Goal: Task Accomplishment & Management: Use online tool/utility

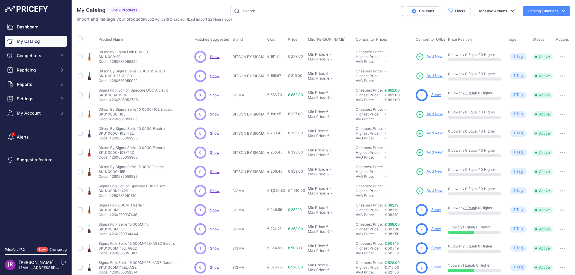
click at [241, 12] on input "text" at bounding box center [317, 11] width 172 height 10
paste input "ORI66CE"
type input "ORI66CE"
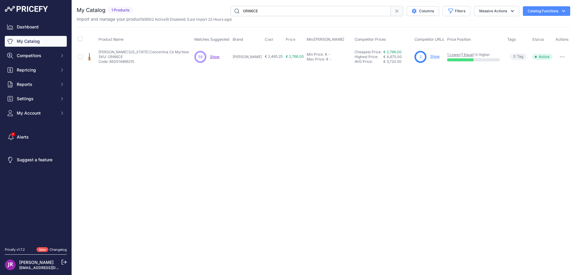
click at [435, 56] on link "Show" at bounding box center [435, 56] width 10 height 4
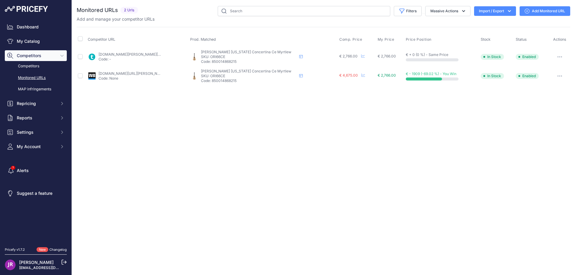
click at [561, 57] on button "button" at bounding box center [560, 57] width 12 height 8
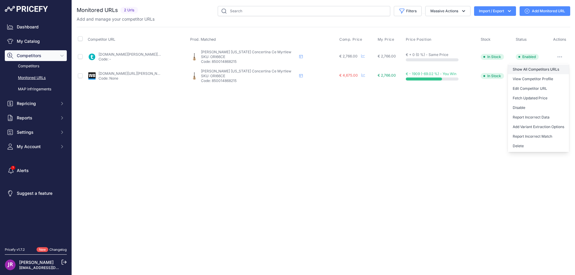
click at [525, 67] on link "Show All Competitors URLs" at bounding box center [538, 70] width 61 height 10
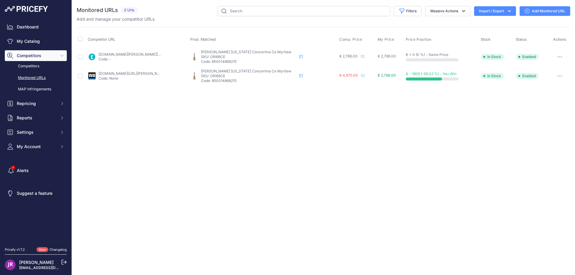
click at [559, 57] on button "button" at bounding box center [560, 57] width 12 height 8
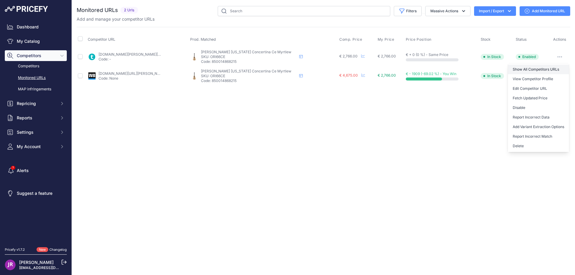
click at [525, 69] on link "Show All Competitors URLs" at bounding box center [538, 70] width 61 height 10
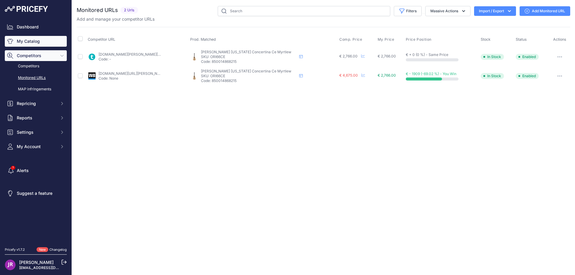
click at [33, 38] on link "My Catalog" at bounding box center [36, 41] width 62 height 11
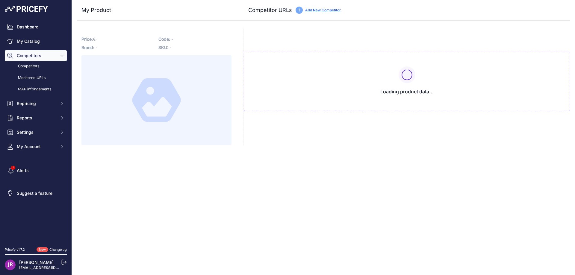
type input "[DOMAIN_NAME][URL][US_STATE]"
type input "[DOMAIN_NAME][URL][PERSON_NAME][US_STATE]"
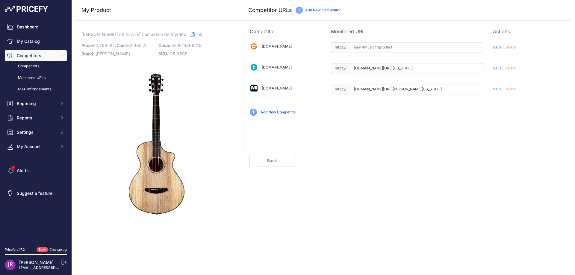
scroll to position [0, 31]
drag, startPoint x: 353, startPoint y: 70, endPoint x: 488, endPoint y: 83, distance: 135.9
click at [488, 83] on div "Gear4music.fr Valid Invalid" at bounding box center [407, 78] width 326 height 87
click at [511, 69] on span "Delete" at bounding box center [509, 68] width 11 height 4
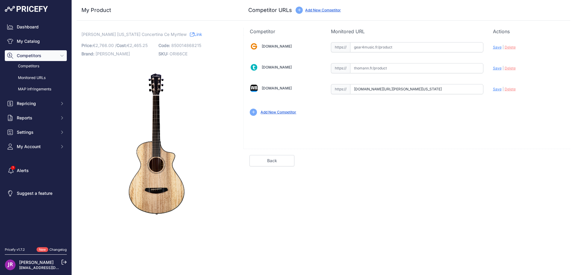
scroll to position [0, 80]
drag, startPoint x: 354, startPoint y: 89, endPoint x: 484, endPoint y: 91, distance: 129.0
click at [484, 91] on div "Gear4music.fr Valid Invalid" at bounding box center [407, 78] width 326 height 87
click at [509, 91] on span "Delete" at bounding box center [509, 89] width 11 height 4
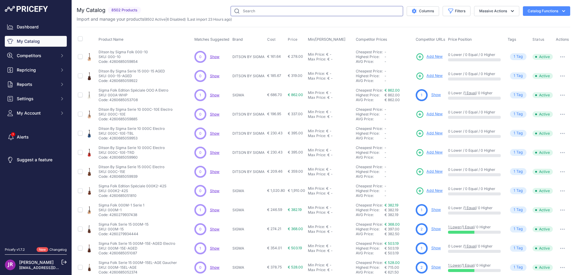
click at [257, 9] on input "text" at bounding box center [317, 11] width 172 height 10
paste input "ORC66CEOF"
type input "ORC66CEOF"
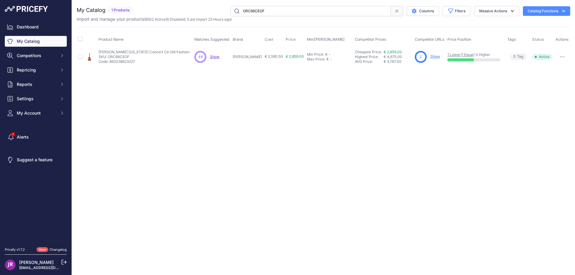
click at [430, 58] on link "Show" at bounding box center [435, 56] width 10 height 4
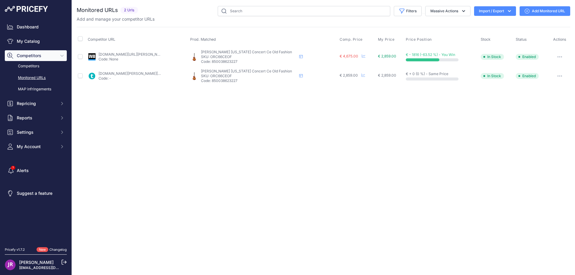
click at [558, 57] on icon "button" at bounding box center [559, 56] width 5 height 1
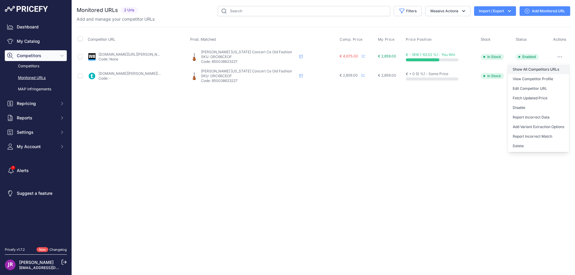
click at [551, 69] on link "Show All Competitors URLs" at bounding box center [538, 70] width 61 height 10
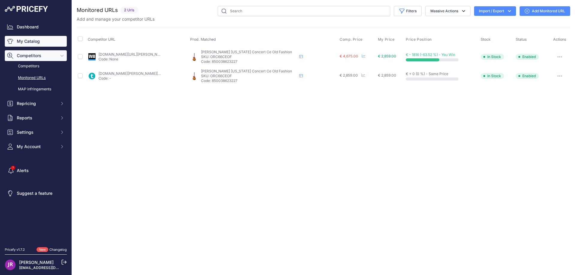
click at [32, 40] on link "My Catalog" at bounding box center [36, 41] width 62 height 11
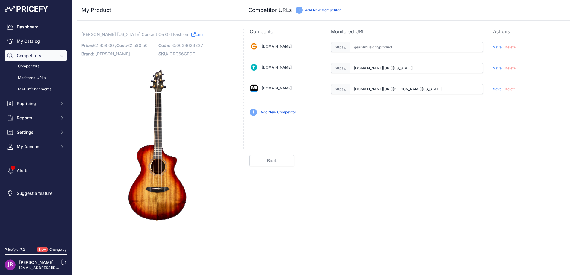
click at [507, 68] on span "Delete" at bounding box center [509, 68] width 11 height 4
click at [512, 89] on span "Delete" at bounding box center [509, 89] width 11 height 4
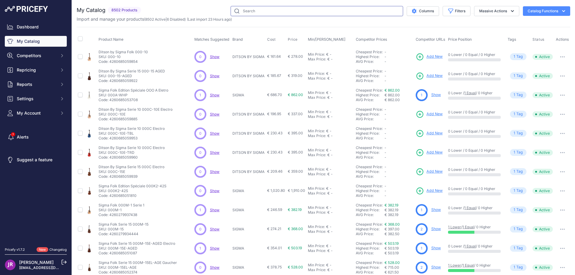
click at [241, 13] on input "text" at bounding box center [317, 11] width 172 height 10
paste input "ORC66CE"
type input "ORC66CE"
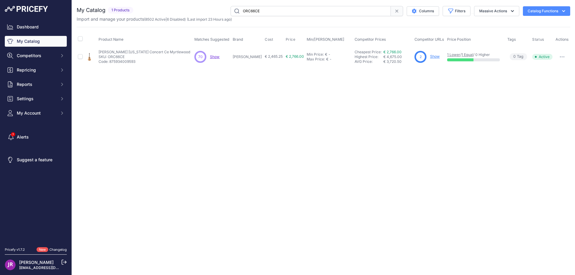
click at [430, 56] on link "Show" at bounding box center [435, 56] width 10 height 4
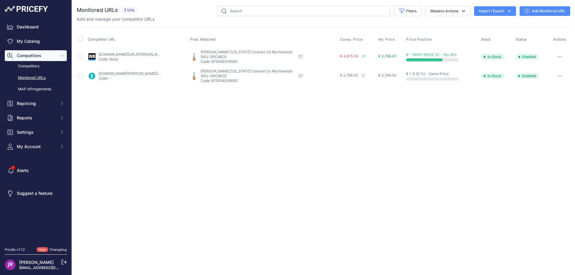
click at [560, 56] on button "button" at bounding box center [560, 57] width 12 height 8
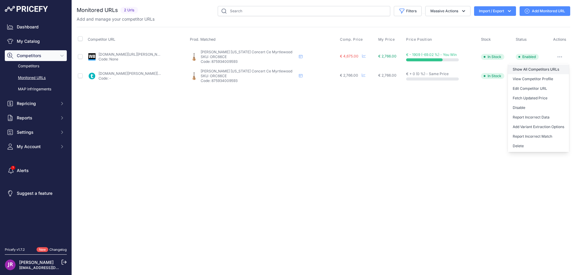
click at [526, 70] on link "Show All Competitors URLs" at bounding box center [538, 70] width 61 height 10
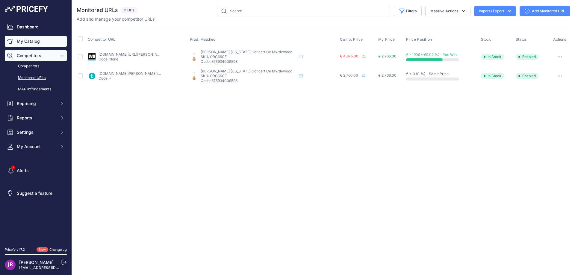
click at [23, 42] on link "My Catalog" at bounding box center [36, 41] width 62 height 11
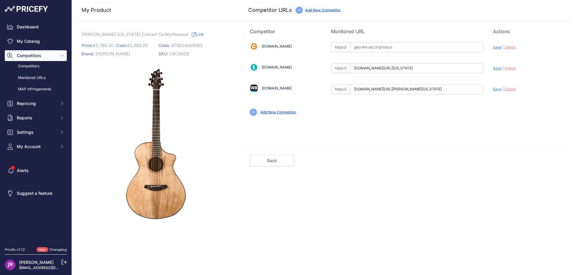
scroll to position [0, 30]
drag, startPoint x: 354, startPoint y: 68, endPoint x: 510, endPoint y: 75, distance: 156.5
click at [510, 75] on div "[DOMAIN_NAME] Valid Invalid" at bounding box center [407, 78] width 326 height 87
click at [507, 68] on span "Delete" at bounding box center [509, 68] width 11 height 4
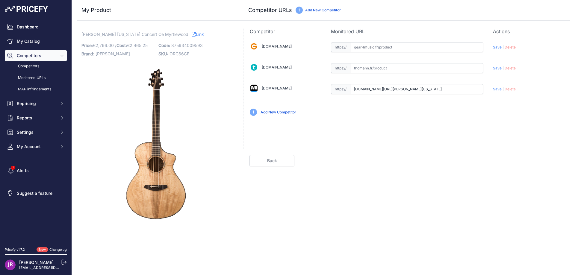
scroll to position [0, 80]
drag, startPoint x: 352, startPoint y: 90, endPoint x: 517, endPoint y: 101, distance: 165.1
click at [517, 101] on div "Gear4music.fr Valid Invalid" at bounding box center [407, 78] width 326 height 87
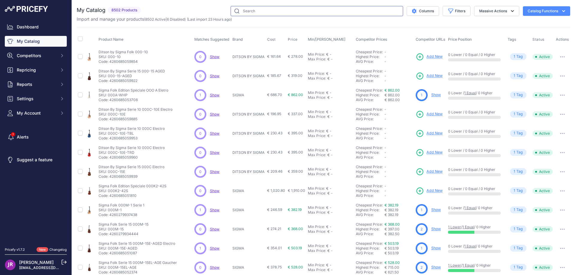
click at [254, 13] on input "text" at bounding box center [317, 11] width 172 height 10
paste input "ORC26CESD"
type input "ORC26CESD"
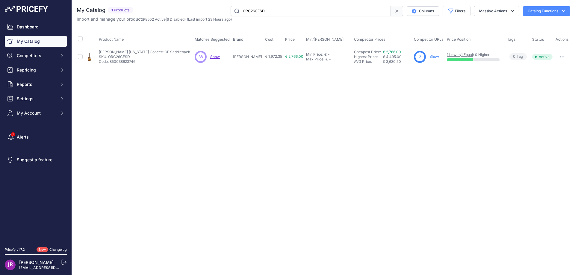
click at [431, 58] on link "Show" at bounding box center [434, 56] width 10 height 4
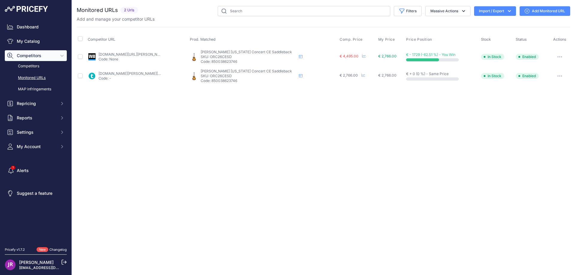
click at [558, 56] on icon "button" at bounding box center [559, 56] width 5 height 1
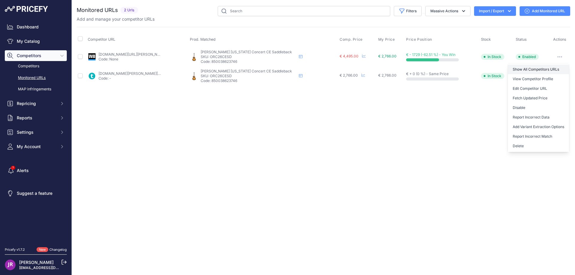
click at [535, 68] on link "Show All Competitors URLs" at bounding box center [538, 70] width 61 height 10
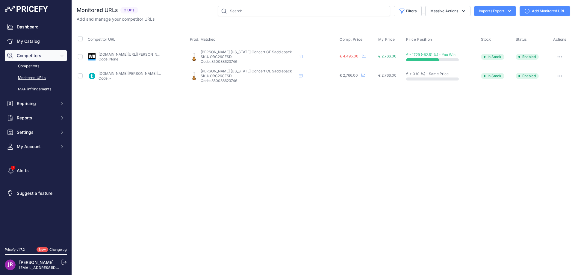
click at [556, 57] on button "button" at bounding box center [560, 57] width 12 height 8
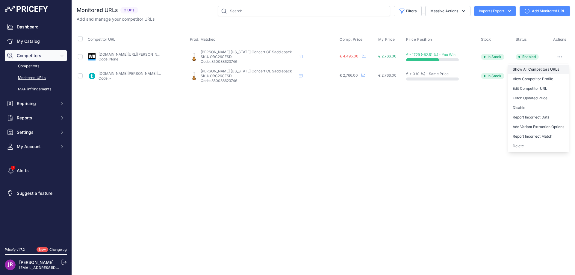
click at [525, 69] on link "Show All Competitors URLs" at bounding box center [538, 70] width 61 height 10
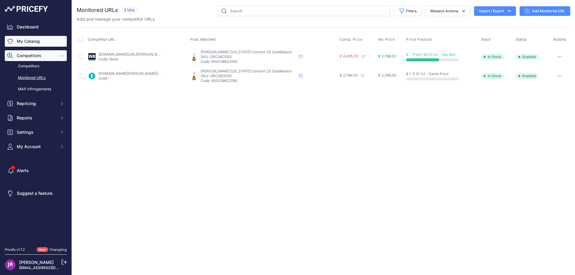
click at [37, 41] on link "My Catalog" at bounding box center [36, 41] width 62 height 11
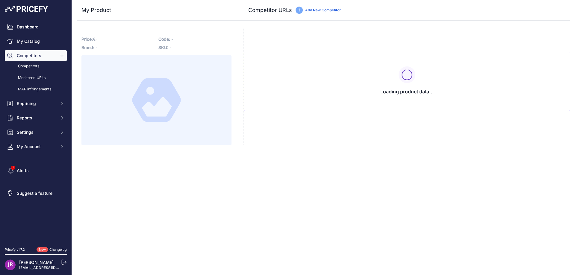
type input "[DOMAIN_NAME][URL][US_STATE]"
type input "[DOMAIN_NAME][URL][PERSON_NAME][US_STATE]"
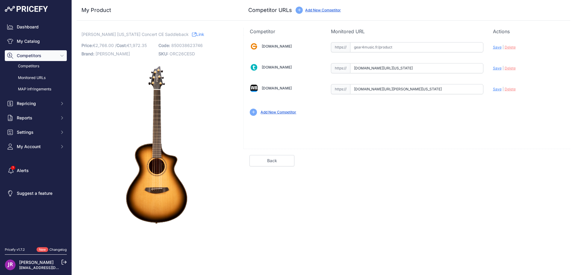
scroll to position [0, 30]
drag, startPoint x: 353, startPoint y: 68, endPoint x: 487, endPoint y: 77, distance: 133.9
click at [487, 77] on div "[DOMAIN_NAME] Valid Invalid" at bounding box center [407, 78] width 326 height 87
drag, startPoint x: 354, startPoint y: 88, endPoint x: 455, endPoint y: 92, distance: 100.4
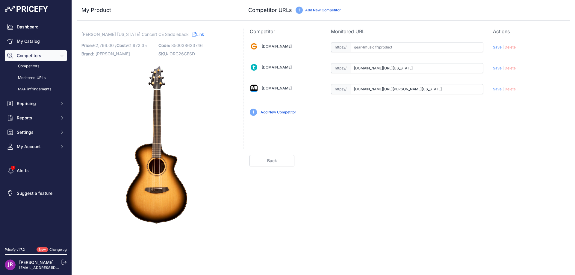
click at [509, 87] on div "[DOMAIN_NAME] Valid Invalid" at bounding box center [407, 78] width 326 height 87
drag, startPoint x: 354, startPoint y: 69, endPoint x: 482, endPoint y: 77, distance: 128.1
click at [482, 77] on div "[DOMAIN_NAME] Valid Invalid" at bounding box center [407, 78] width 326 height 87
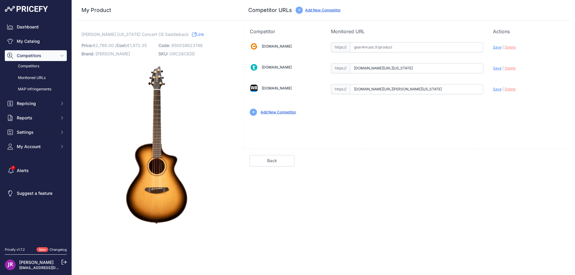
scroll to position [0, 0]
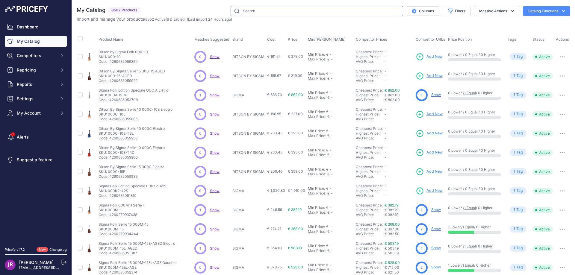
click at [246, 13] on input "text" at bounding box center [317, 11] width 172 height 10
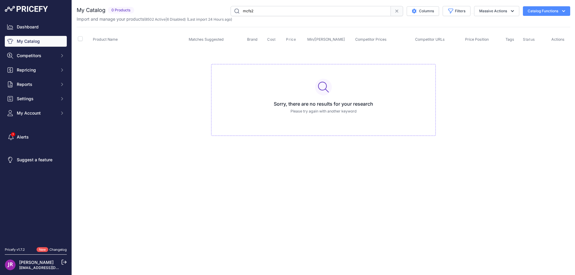
click at [251, 10] on input "mcfs2" at bounding box center [311, 11] width 160 height 10
type input "mcfs-2"
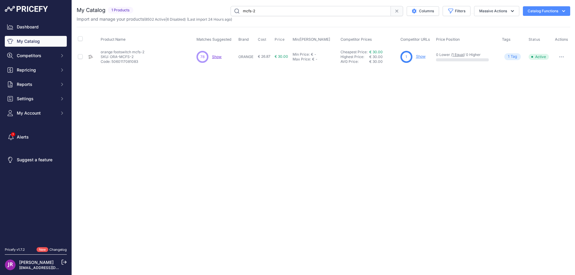
click at [419, 59] on link "Show" at bounding box center [421, 56] width 10 height 4
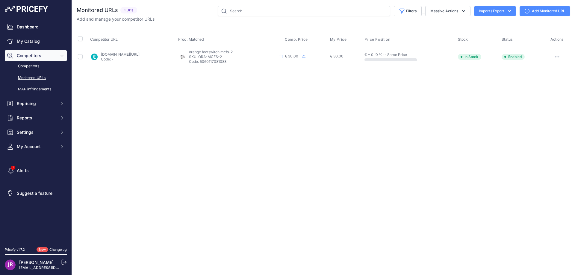
drag, startPoint x: 253, startPoint y: 57, endPoint x: 228, endPoint y: 56, distance: 24.6
click at [228, 56] on p "SKU: ORA-MCFS-2" at bounding box center [233, 56] width 88 height 5
copy p "ORA-MCFS-2"
click at [557, 57] on icon "button" at bounding box center [556, 56] width 5 height 1
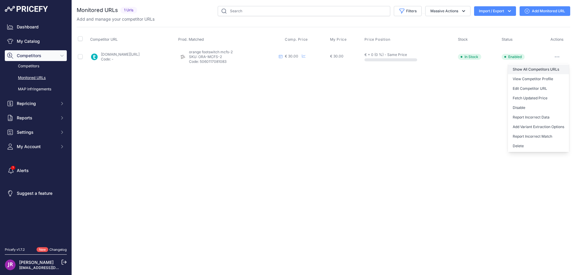
click at [527, 68] on link "Show All Competitors URLs" at bounding box center [538, 70] width 61 height 10
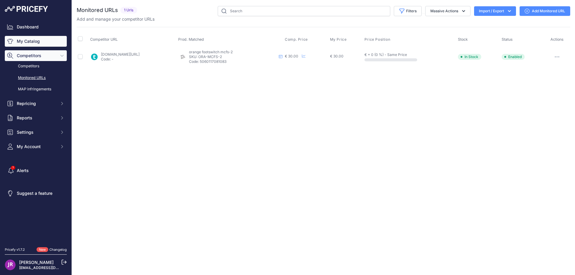
click at [34, 42] on link "My Catalog" at bounding box center [36, 41] width 62 height 11
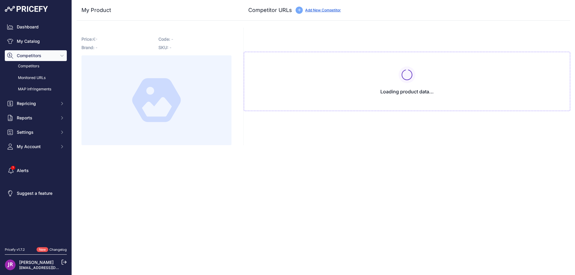
type input "[DOMAIN_NAME][URL]"
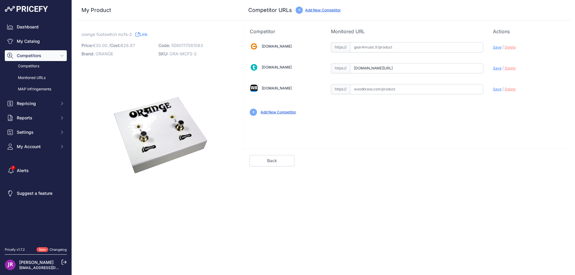
scroll to position [0, 12]
drag, startPoint x: 352, startPoint y: 69, endPoint x: 501, endPoint y: 71, distance: 149.7
click at [501, 71] on div "[DOMAIN_NAME] Valid Invalid" at bounding box center [407, 78] width 326 height 87
click at [510, 70] on span "Delete" at bounding box center [509, 68] width 11 height 4
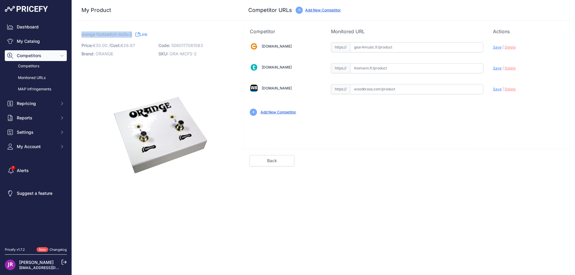
drag, startPoint x: 78, startPoint y: 34, endPoint x: 133, endPoint y: 35, distance: 55.1
click at [133, 35] on div "orange footswitch mcfs-2 Link Price: € 30.00 / Cost: 26.87 Brand: ORANGE" at bounding box center [157, 120] width 160 height 184
copy span "orange footswitch mcfs-2"
click at [371, 90] on input "text" at bounding box center [416, 89] width 133 height 10
paste input "https://www.woodbrass.com/footswitch-controleurs-orange-amps-fs-2-p155981.html?…"
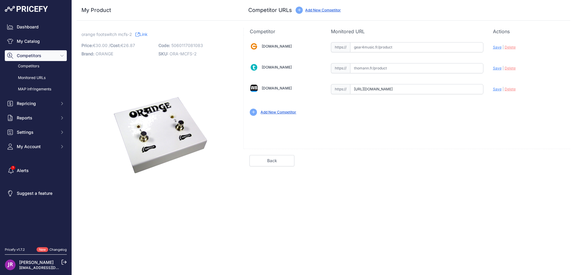
scroll to position [0, 104]
type input "www.woodbrass.com/footswitch-controleurs-orange-amps-fs-2-p155981.html?queryID=…"
click at [355, 48] on input "text" at bounding box center [416, 47] width 133 height 10
paste input "https://www.gear4music.fr/fr/Guitare-and-Basse/Orange-MC-FS2-Dual-Button-Footsw…"
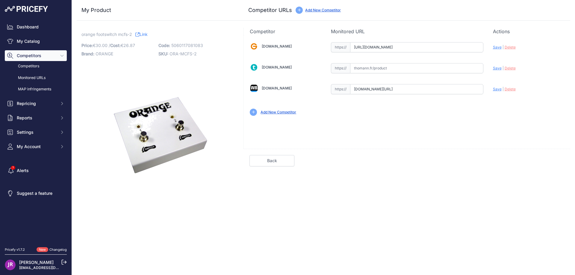
scroll to position [0, 712]
click at [494, 47] on span "Save" at bounding box center [497, 47] width 9 height 4
type input "https://www.gear4music.fr/fr/Guitare-and-Basse/Orange-MC-FS2-Dual-Button-Footsw…"
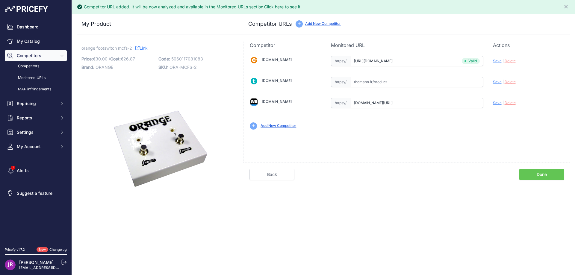
click at [495, 104] on span "Save" at bounding box center [497, 103] width 9 height 4
type input "https://www.woodbrass.com/footswitch-controleurs-orange-amps-fs-2-p155981.html?…"
click at [541, 172] on link "Done" at bounding box center [541, 174] width 45 height 11
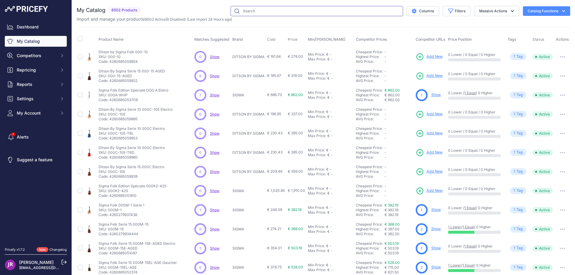
click at [266, 12] on input "text" at bounding box center [317, 11] width 172 height 10
paste input "NJS-4CWHT"
type input "NJS-4CWHT"
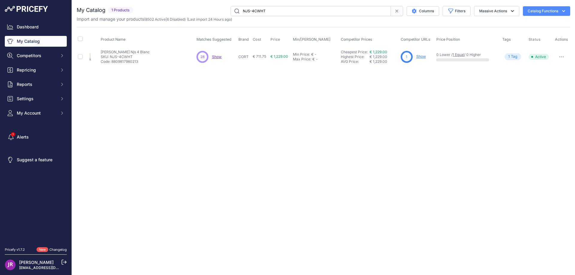
click at [422, 56] on link "Show" at bounding box center [421, 56] width 10 height 4
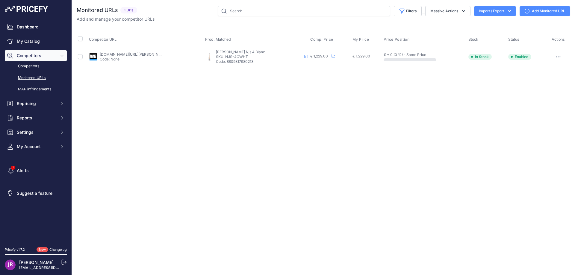
click at [561, 56] on button "button" at bounding box center [558, 57] width 12 height 8
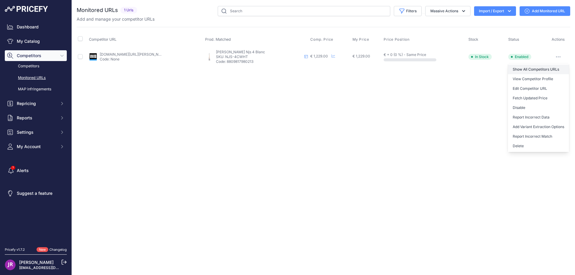
click at [526, 68] on link "Show All Competitors URLs" at bounding box center [538, 70] width 61 height 10
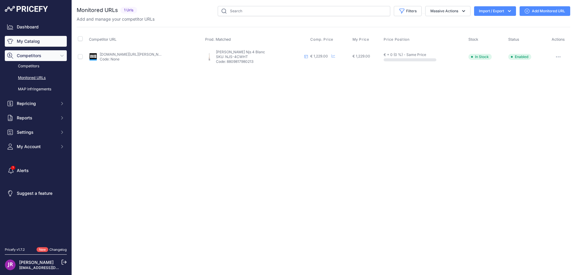
click at [28, 41] on link "My Catalog" at bounding box center [36, 41] width 62 height 11
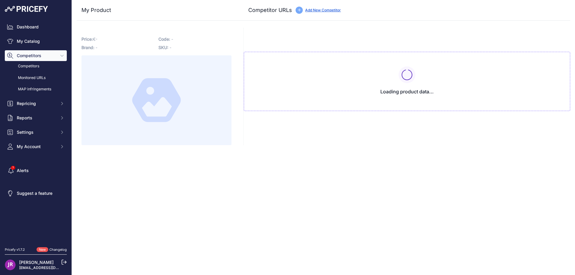
type input "[DOMAIN_NAME][URL][PERSON_NAME]"
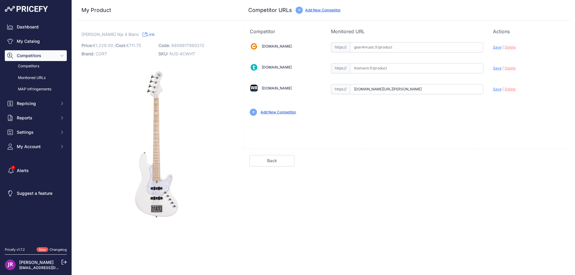
scroll to position [0, 86]
drag, startPoint x: 354, startPoint y: 88, endPoint x: 513, endPoint y: 93, distance: 158.8
click at [513, 93] on div "[DOMAIN_NAME] Valid Invalid" at bounding box center [407, 78] width 326 height 87
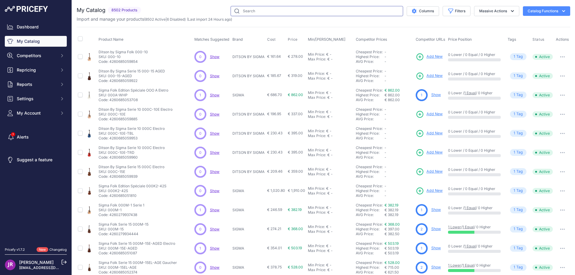
click at [257, 13] on input "text" at bounding box center [317, 11] width 172 height 10
paste input "NINO954"
type input "NINO954"
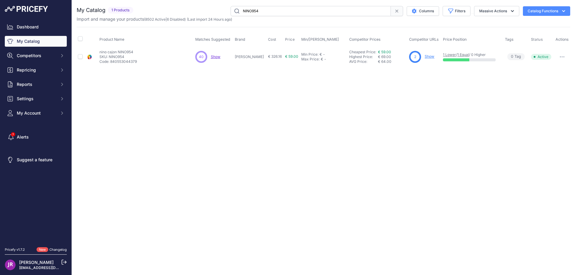
click at [425, 55] on link "Show" at bounding box center [430, 56] width 10 height 4
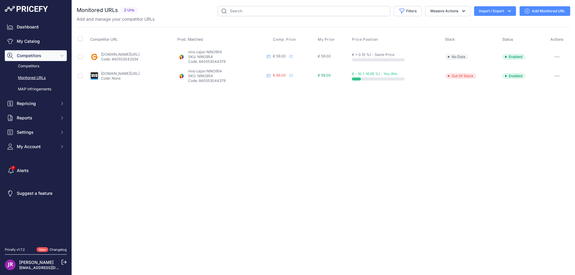
click at [559, 55] on button "button" at bounding box center [557, 57] width 12 height 8
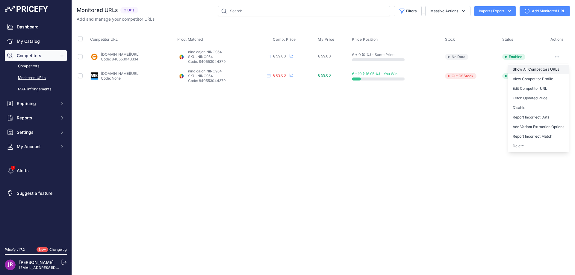
click at [525, 70] on link "Show All Competitors URLs" at bounding box center [538, 70] width 61 height 10
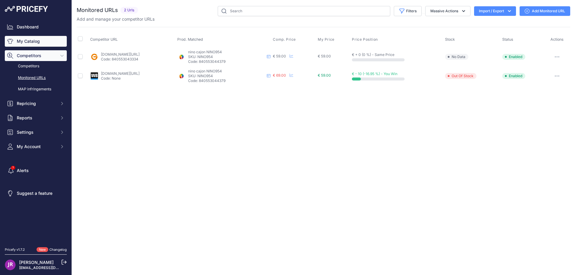
click at [33, 40] on link "My Catalog" at bounding box center [36, 41] width 62 height 11
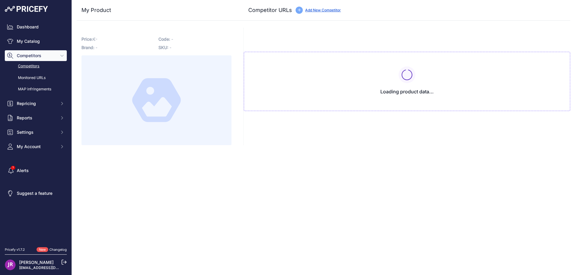
type input "[DOMAIN_NAME][URL]"
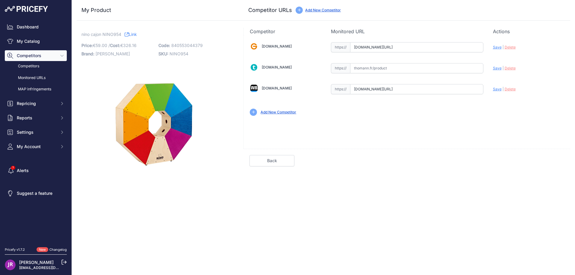
scroll to position [0, 60]
drag, startPoint x: 354, startPoint y: 48, endPoint x: 510, endPoint y: 49, distance: 156.0
click at [510, 49] on div "[DOMAIN_NAME] Valid Invalid" at bounding box center [407, 78] width 326 height 87
click at [510, 49] on span "Delete" at bounding box center [509, 47] width 11 height 4
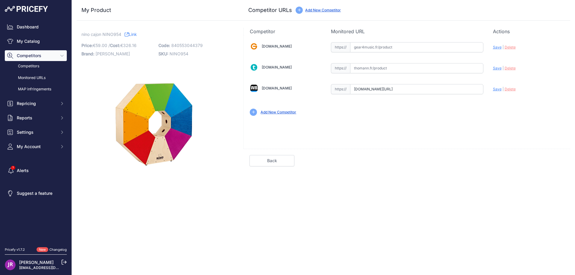
scroll to position [0, 19]
drag, startPoint x: 354, startPoint y: 91, endPoint x: 502, endPoint y: 91, distance: 148.2
click at [502, 91] on div "[DOMAIN_NAME] Valid Invalid" at bounding box center [407, 78] width 326 height 87
click at [510, 90] on span "Delete" at bounding box center [509, 89] width 11 height 4
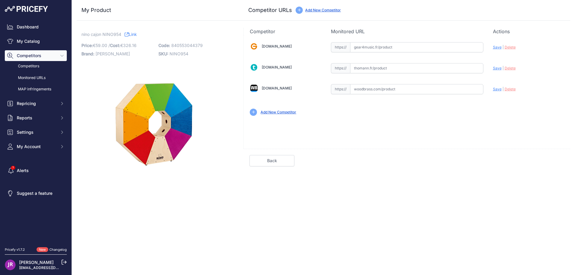
click at [172, 54] on span "NINO954" at bounding box center [178, 53] width 19 height 5
copy span "NINO954"
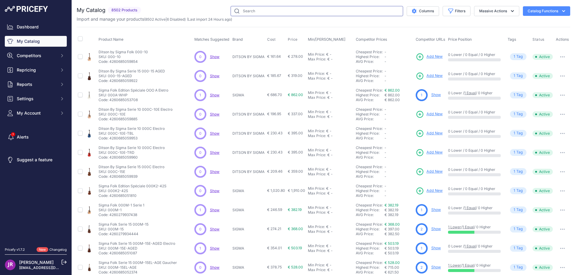
click at [246, 9] on input "text" at bounding box center [317, 11] width 172 height 10
paste input "NINO579L"
type input "NINO579L"
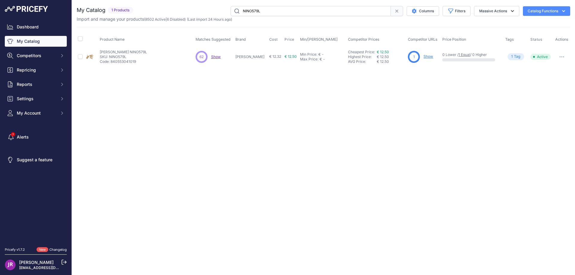
click at [423, 57] on link "Show" at bounding box center [428, 56] width 10 height 4
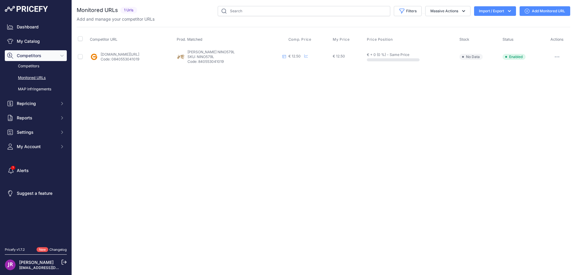
click at [554, 55] on button "button" at bounding box center [557, 57] width 12 height 8
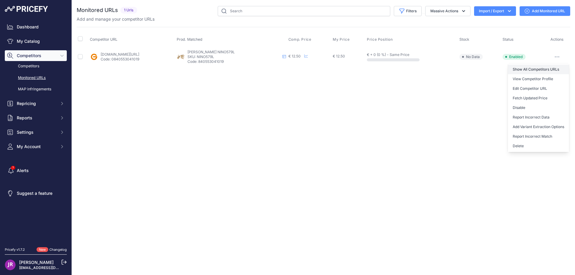
click at [539, 69] on link "Show All Competitors URLs" at bounding box center [538, 70] width 61 height 10
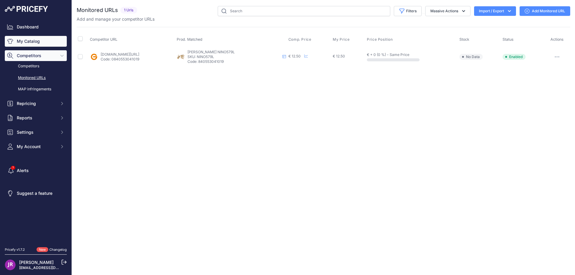
click at [37, 41] on link "My Catalog" at bounding box center [36, 41] width 62 height 11
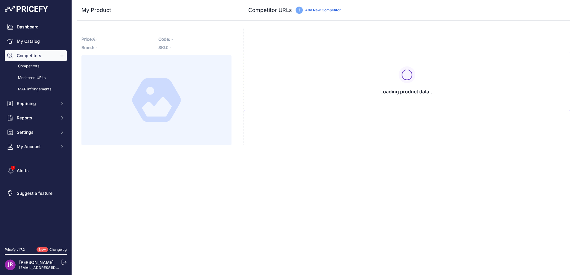
type input "[DOMAIN_NAME][URL]"
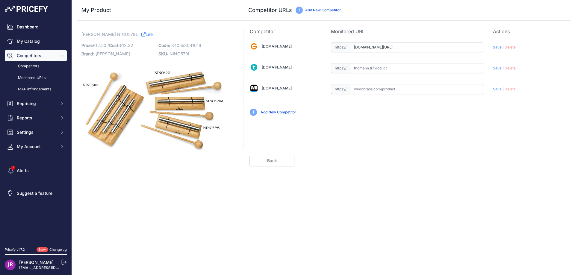
scroll to position [0, 75]
drag, startPoint x: 351, startPoint y: 47, endPoint x: 512, endPoint y: 49, distance: 161.4
click at [512, 49] on div "[DOMAIN_NAME] Valid Invalid" at bounding box center [407, 78] width 326 height 87
click at [510, 47] on span "Delete" at bounding box center [509, 47] width 11 height 4
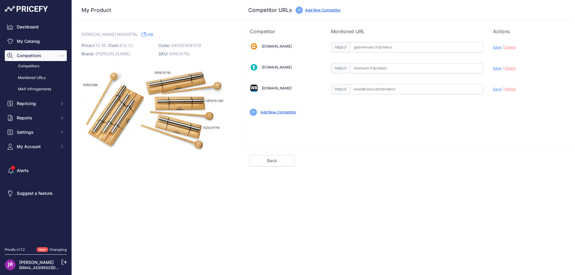
click at [380, 71] on input "text" at bounding box center [416, 68] width 133 height 10
paste input "https://www.thomann.fr/meinl_nino579l.htm"
type input "www.thomann.fr/meinl_nino579l.htm"
click at [357, 90] on input "text" at bounding box center [416, 89] width 133 height 10
paste input "https://www.woodbrass.com/chimes-nino-nino579l-p171569.html?queryID=85bc23e3112…"
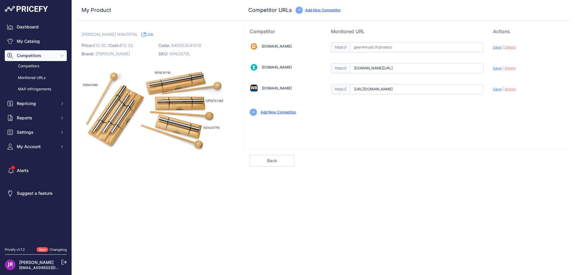
scroll to position [0, 69]
type input "www.woodbrass.com/chimes-nino-nino579l-p171569.html?queryID=85bc23e31129b74fa2e…"
click at [498, 68] on span "Save" at bounding box center [497, 68] width 9 height 4
type input "https://www.thomann.fr/meinl_nino579l.htm?prirule_jdsnikfkfjsd=9365"
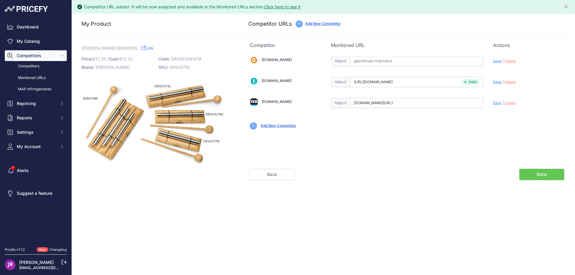
click at [496, 102] on span "Save" at bounding box center [497, 103] width 9 height 4
type input "https://www.woodbrass.com/chimes-nino-nino579l-p171569.html?queryID=85bc23e3112…"
click at [542, 172] on link "Done" at bounding box center [541, 174] width 45 height 11
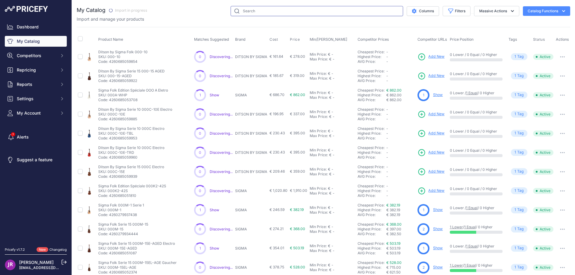
click at [248, 13] on input "text" at bounding box center [317, 11] width 172 height 10
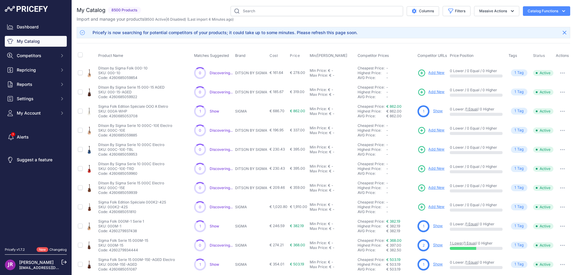
click at [269, 23] on div "My Catalog 8500 Products" at bounding box center [323, 188] width 493 height 364
